Goal: Find specific page/section: Find specific page/section

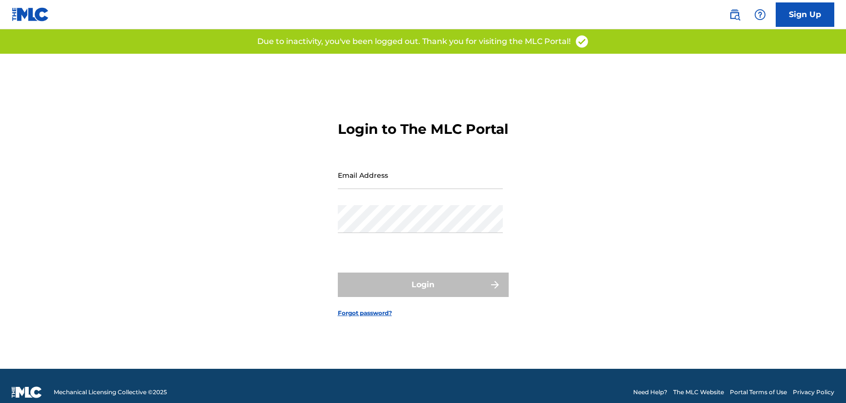
drag, startPoint x: 303, startPoint y: 177, endPoint x: 366, endPoint y: 189, distance: 64.2
click at [315, 180] on div "Login to The MLC Portal Email Address Password Login Forgot password?" at bounding box center [424, 211] width 684 height 315
click at [406, 189] on input "Email Address" at bounding box center [420, 175] width 165 height 28
type input "[EMAIL_ADDRESS][DOMAIN_NAME]"
drag, startPoint x: 398, startPoint y: 187, endPoint x: 406, endPoint y: 187, distance: 7.3
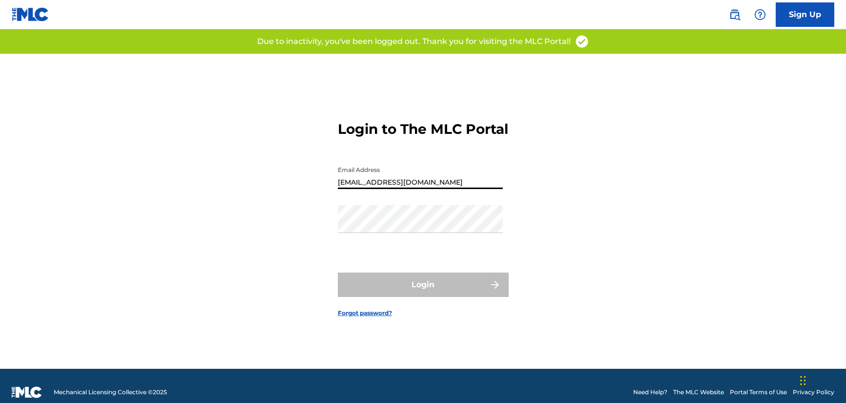
click at [399, 187] on input "[EMAIL_ADDRESS][DOMAIN_NAME]" at bounding box center [420, 175] width 165 height 28
drag, startPoint x: 450, startPoint y: 189, endPoint x: 304, endPoint y: 188, distance: 146.5
click at [304, 188] on div "Login to The MLC Portal Email Address [EMAIL_ADDRESS][DOMAIN_NAME] Password Log…" at bounding box center [424, 211] width 684 height 315
click at [294, 210] on div "Login to The MLC Portal Email Address [EMAIL_ADDRESS][DOMAIN_NAME] Password Log…" at bounding box center [424, 211] width 684 height 315
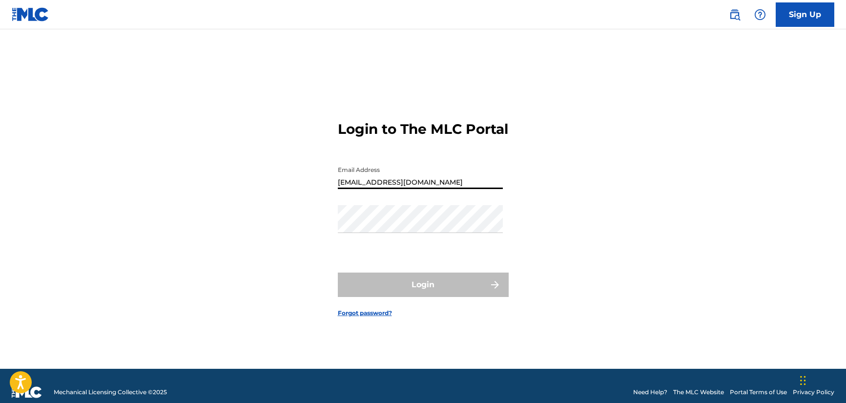
drag, startPoint x: 440, startPoint y: 189, endPoint x: 269, endPoint y: 163, distance: 172.4
click at [269, 163] on div "Login to The MLC Portal Email Address [EMAIL_ADDRESS][DOMAIN_NAME] Password Log…" at bounding box center [424, 211] width 684 height 315
click at [425, 244] on div "Password" at bounding box center [420, 227] width 165 height 44
type input "[PERSON_NAME][EMAIL_ADDRESS][DOMAIN_NAME]"
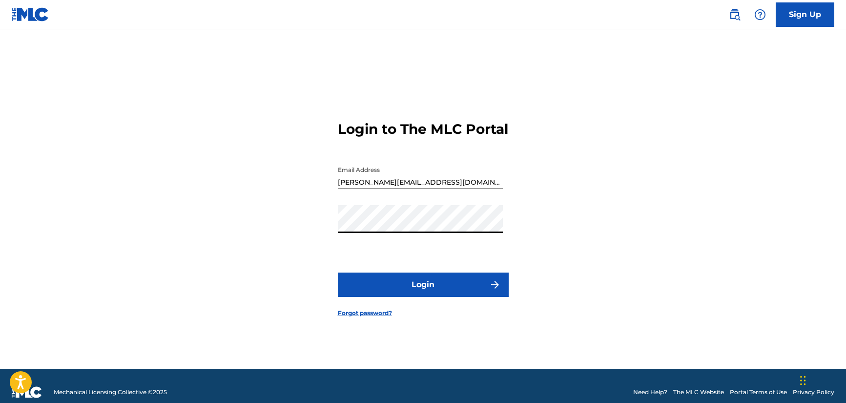
click at [390, 289] on button "Login" at bounding box center [423, 284] width 171 height 24
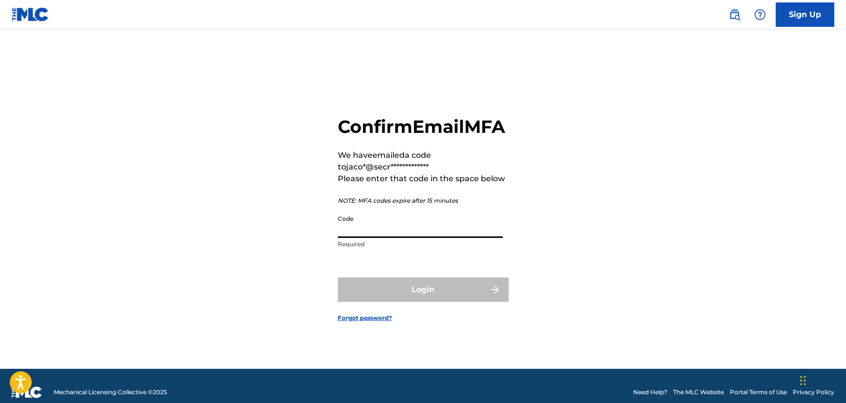
click at [388, 238] on input "Code" at bounding box center [420, 224] width 165 height 28
paste input "468024"
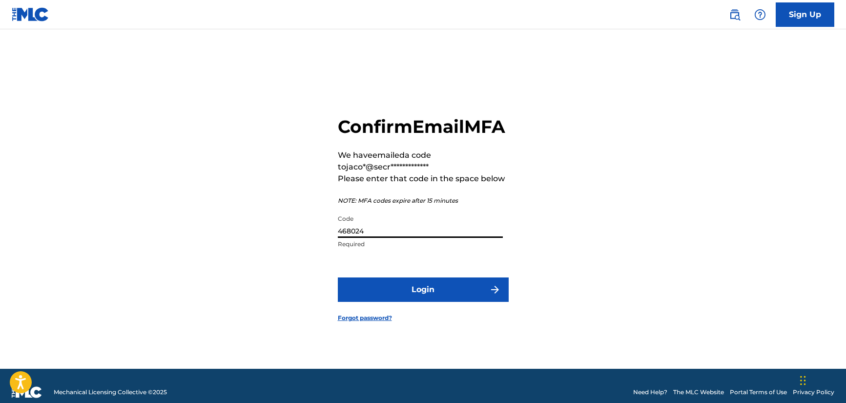
type input "468024"
click at [395, 302] on button "Login" at bounding box center [423, 289] width 171 height 24
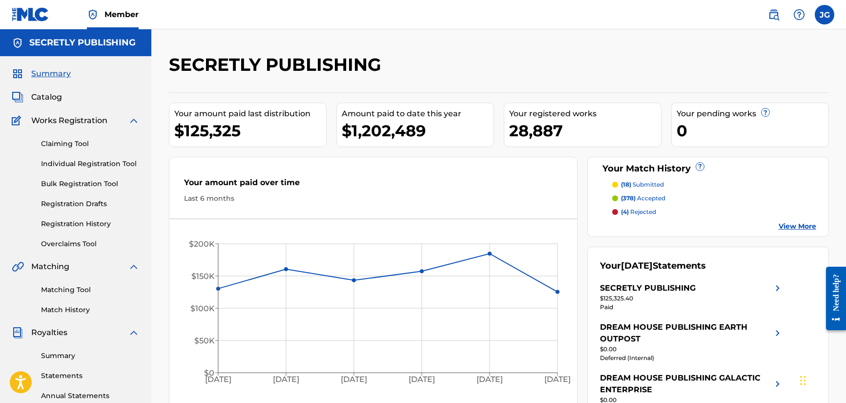
click at [44, 98] on span "Catalog" at bounding box center [46, 97] width 31 height 12
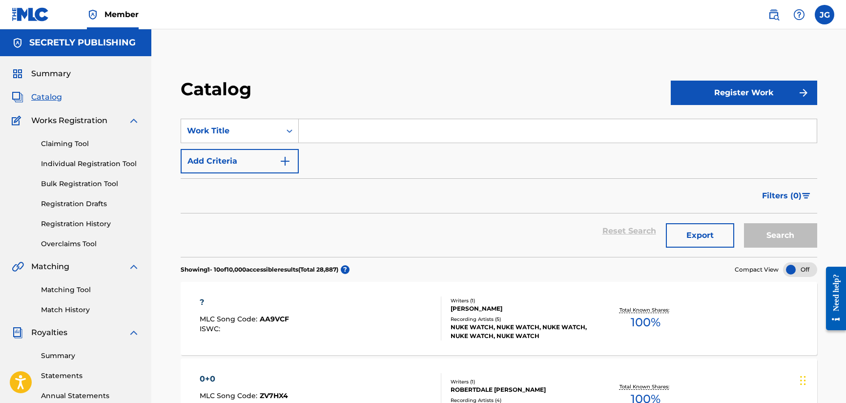
click at [331, 128] on input "Search Form" at bounding box center [558, 130] width 518 height 23
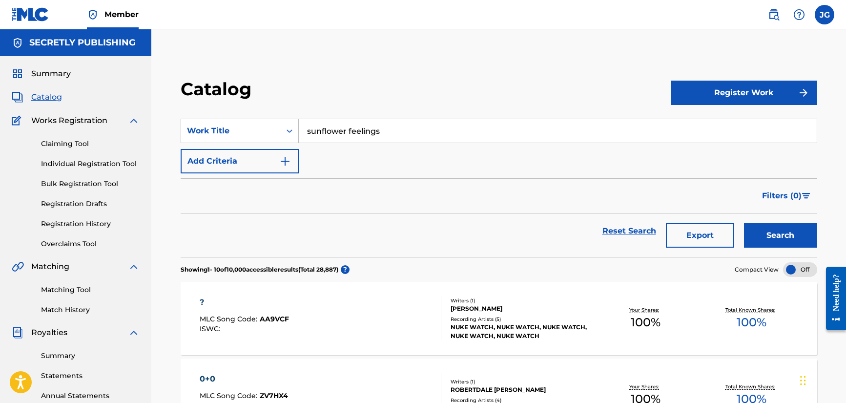
type input "sunflower feelings"
click at [744, 223] on button "Search" at bounding box center [780, 235] width 73 height 24
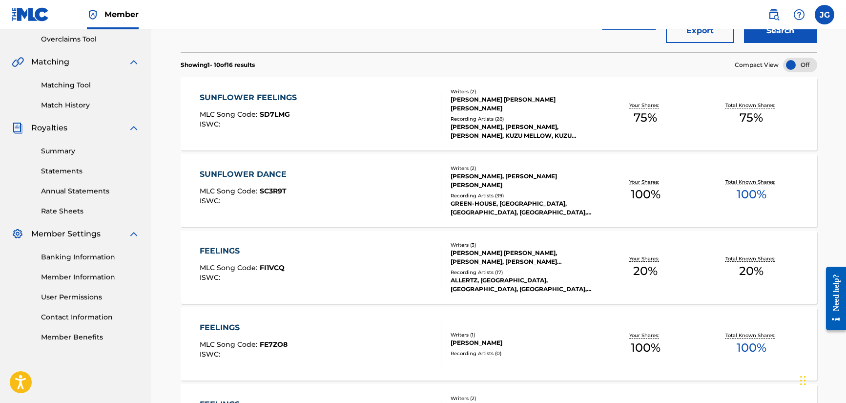
scroll to position [193, 0]
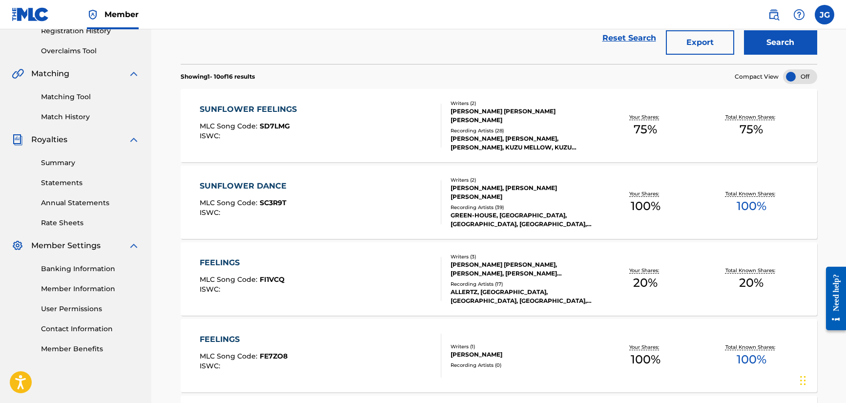
click at [268, 107] on div "SUNFLOWER FEELINGS" at bounding box center [251, 110] width 102 height 12
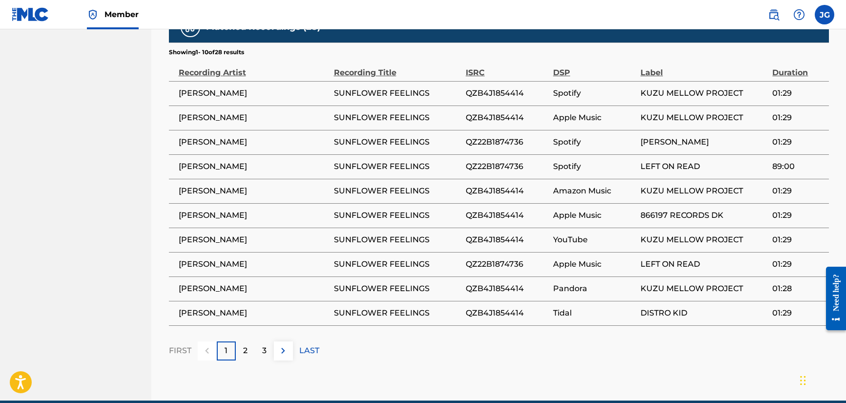
scroll to position [621, 0]
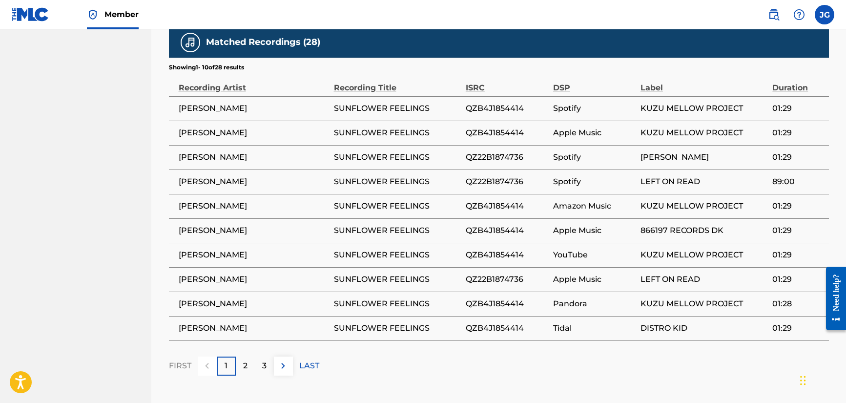
click at [251, 356] on div "2" at bounding box center [245, 365] width 19 height 19
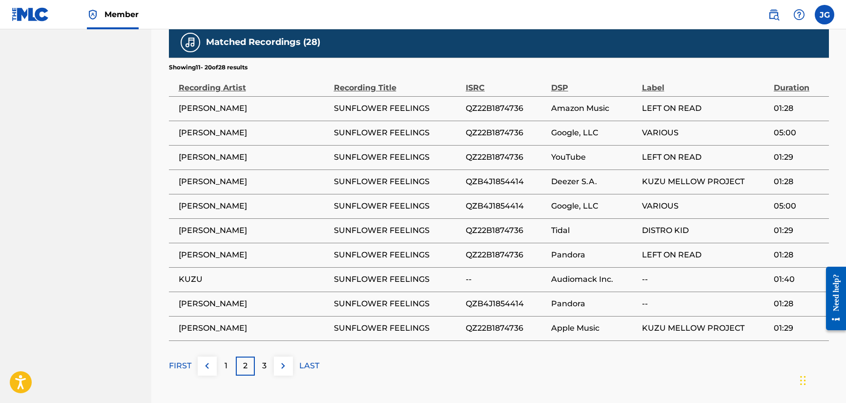
click at [262, 360] on p "3" at bounding box center [264, 366] width 4 height 12
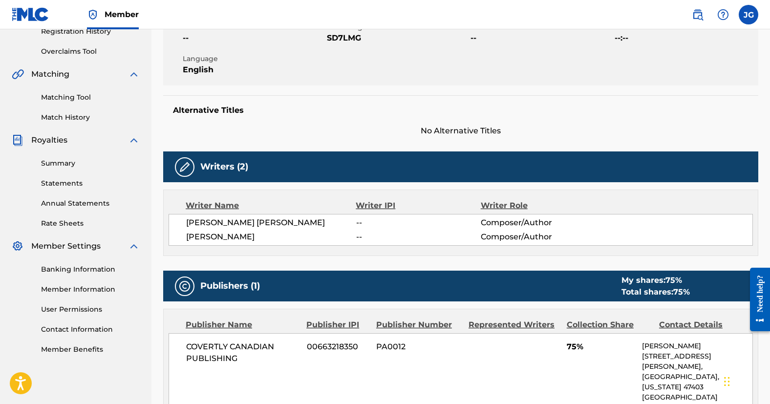
scroll to position [0, 0]
